Goal: Task Accomplishment & Management: Manage account settings

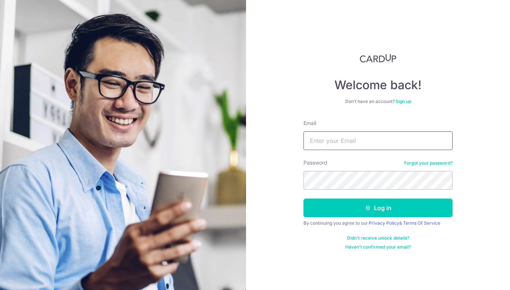
click at [332, 139] on input "Email" at bounding box center [377, 140] width 149 height 19
type input "jonathan.peh@gmail.com"
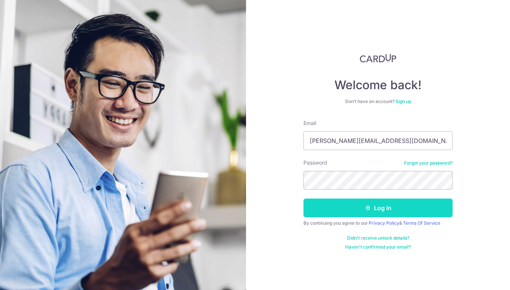
click at [374, 211] on button "Log in" at bounding box center [377, 207] width 149 height 19
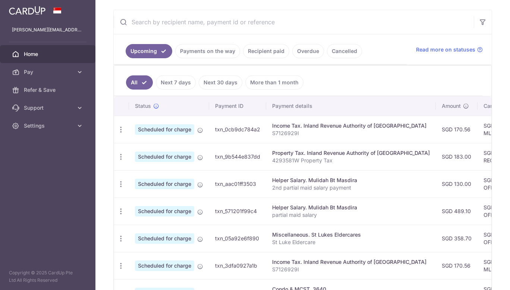
scroll to position [149, 0]
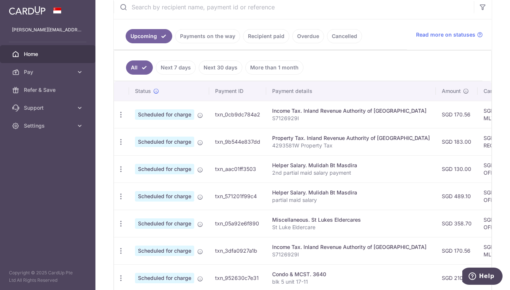
click at [262, 36] on link "Recipient paid" at bounding box center [266, 36] width 46 height 14
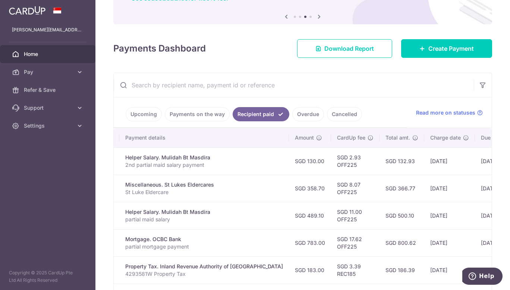
scroll to position [0, 0]
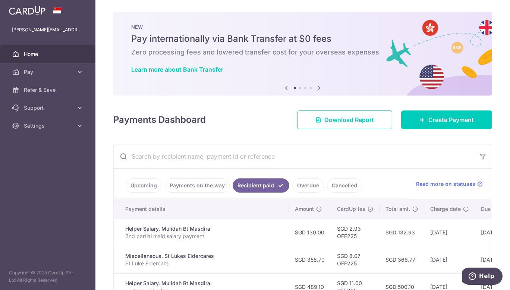
click at [149, 187] on link "Upcoming" at bounding box center [144, 185] width 36 height 14
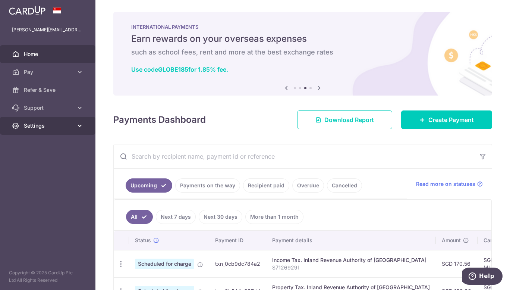
click at [31, 126] on span "Settings" at bounding box center [48, 125] width 49 height 7
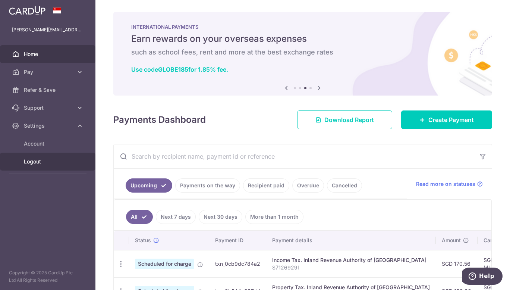
click at [35, 159] on span "Logout" at bounding box center [48, 161] width 49 height 7
